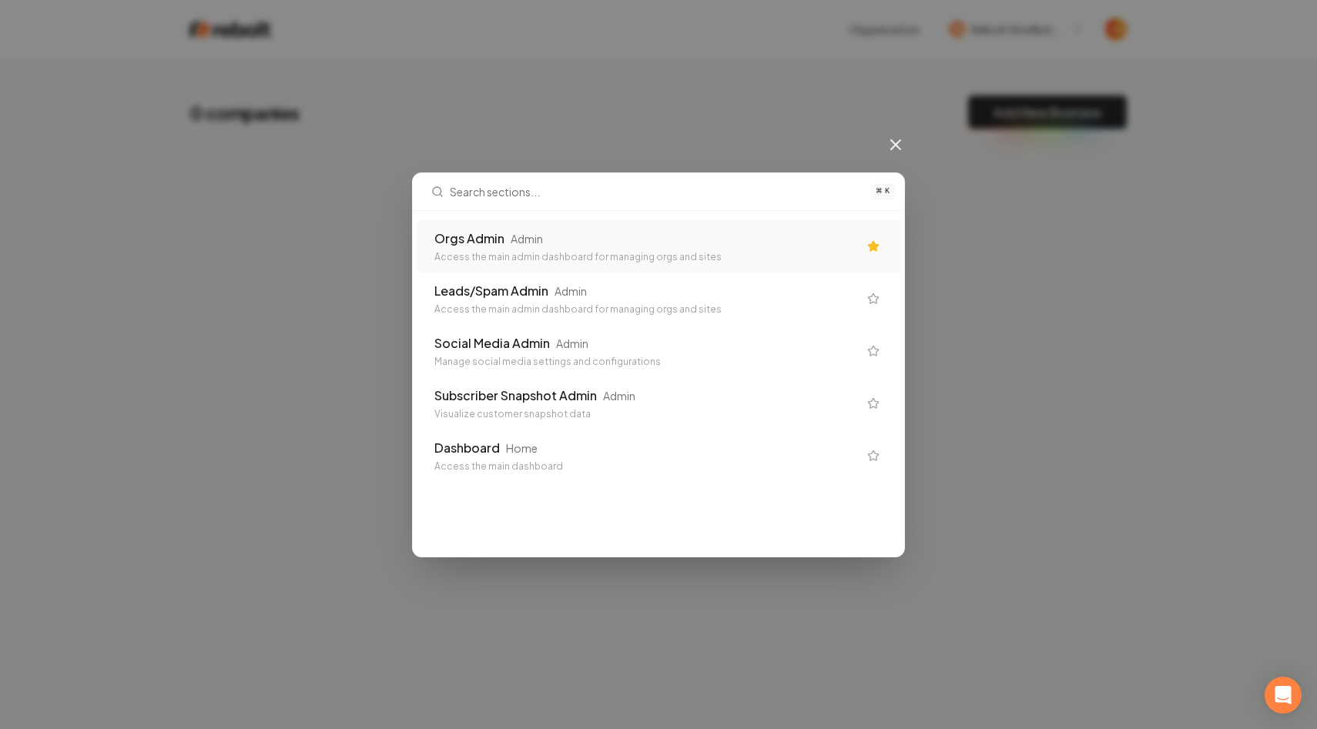
click at [381, 137] on div "⌘ K Orgs Admin Admin Access the main admin dashboard for managing orgs and site…" at bounding box center [658, 364] width 1317 height 729
click at [894, 148] on icon at bounding box center [895, 145] width 18 height 18
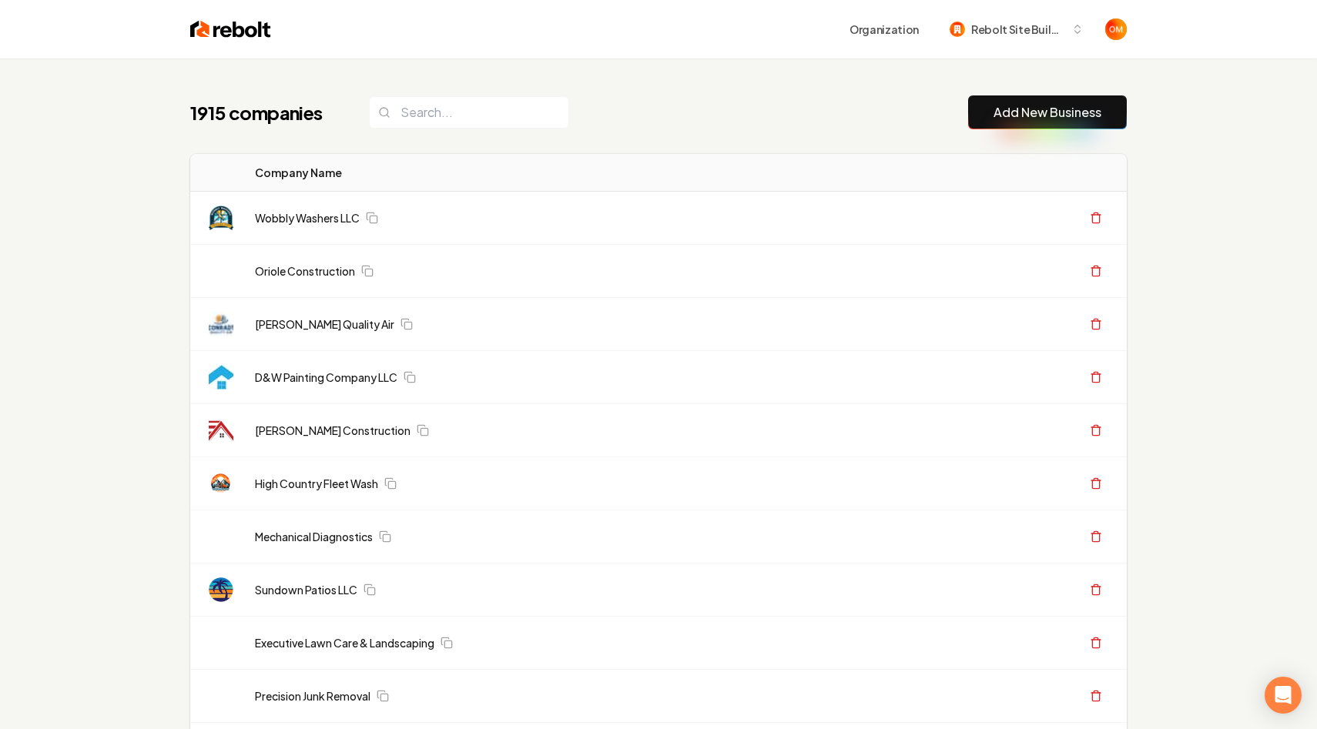
click at [251, 51] on div "Organization Rebolt Site Builder" at bounding box center [659, 29] width 986 height 59
click at [244, 29] on img at bounding box center [230, 29] width 81 height 22
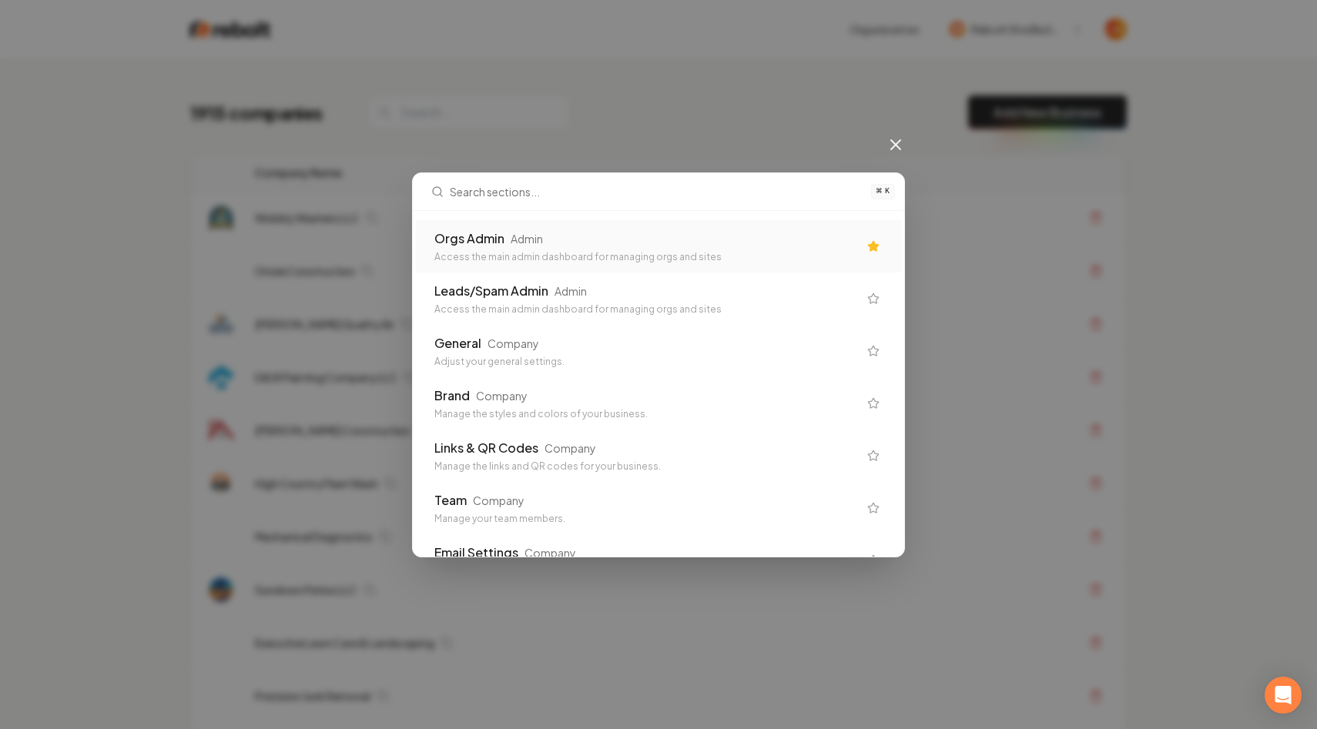
click at [526, 238] on div "Admin" at bounding box center [527, 238] width 32 height 15
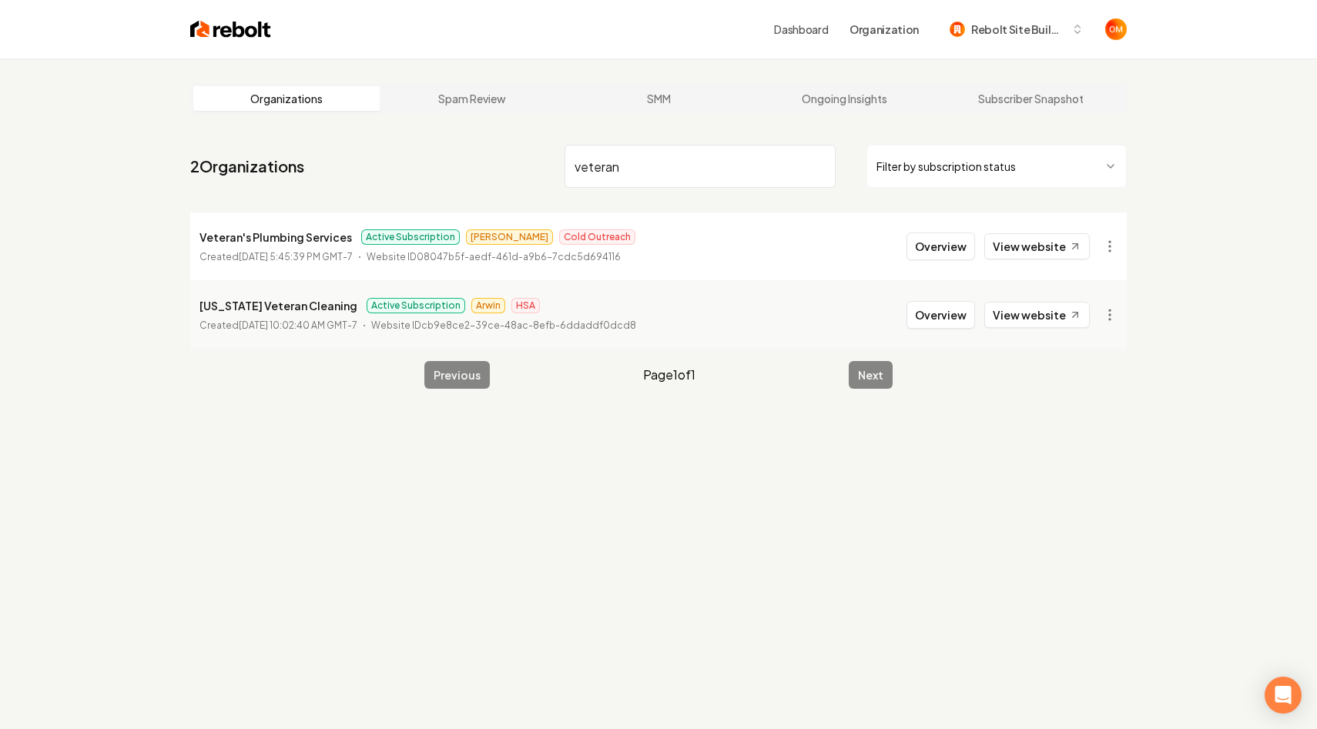
type input "veteran"
drag, startPoint x: 346, startPoint y: 239, endPoint x: 142, endPoint y: 242, distance: 204.1
click at [142, 242] on div "Organizations Spam Review SMM Ongoing Insights Subscriber Snapshot 2 Organizati…" at bounding box center [658, 423] width 1317 height 729
copy p "Veteran's Plumbing Services"
